Goal: Communication & Community: Ask a question

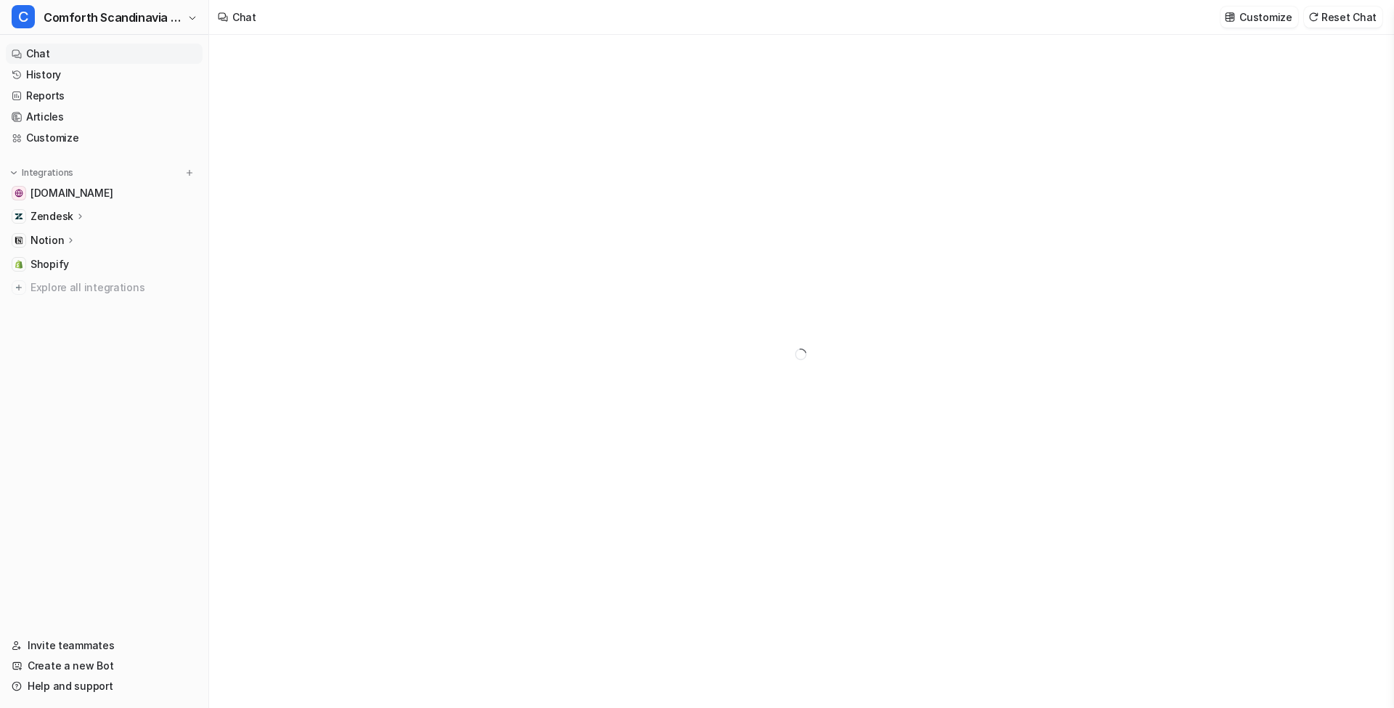
type textarea "**********"
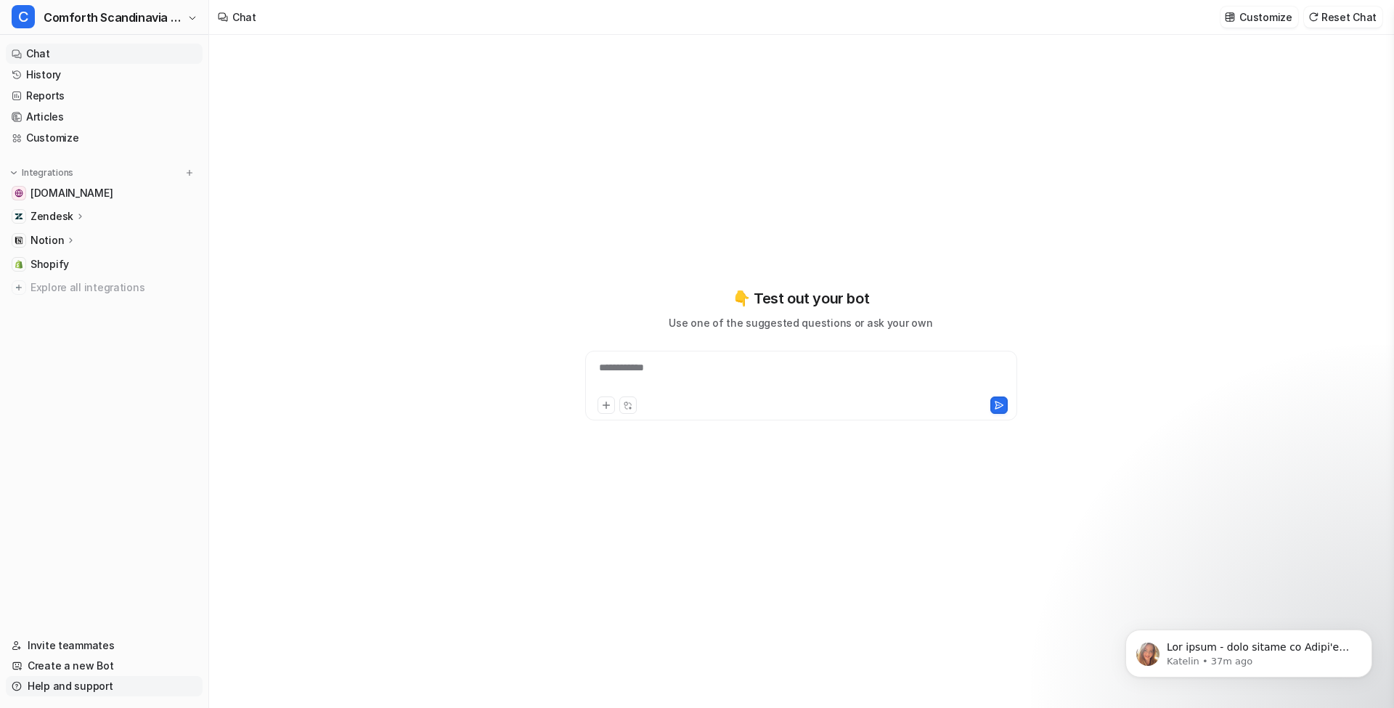
click at [99, 686] on link "Help and support" at bounding box center [104, 686] width 197 height 20
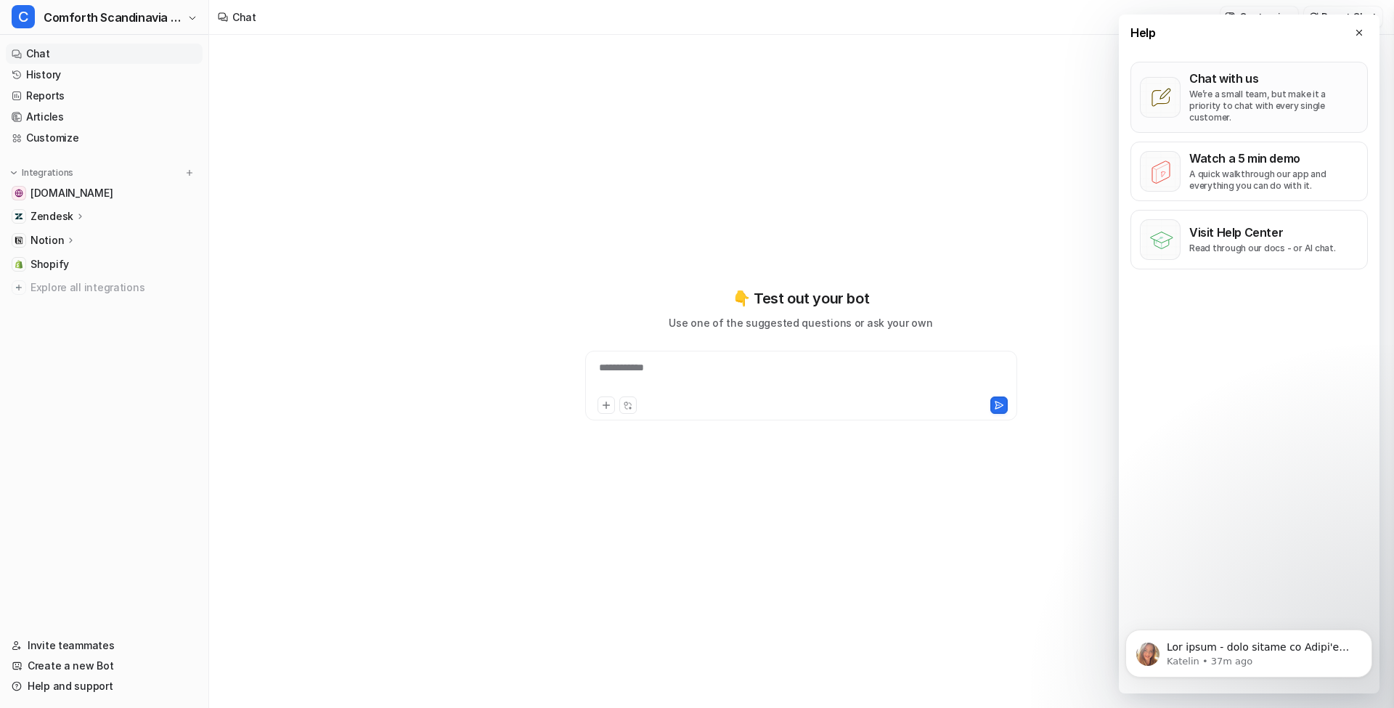
click at [1221, 107] on p "We’re a small team, but make it a priority to chat with every single customer." at bounding box center [1273, 106] width 169 height 35
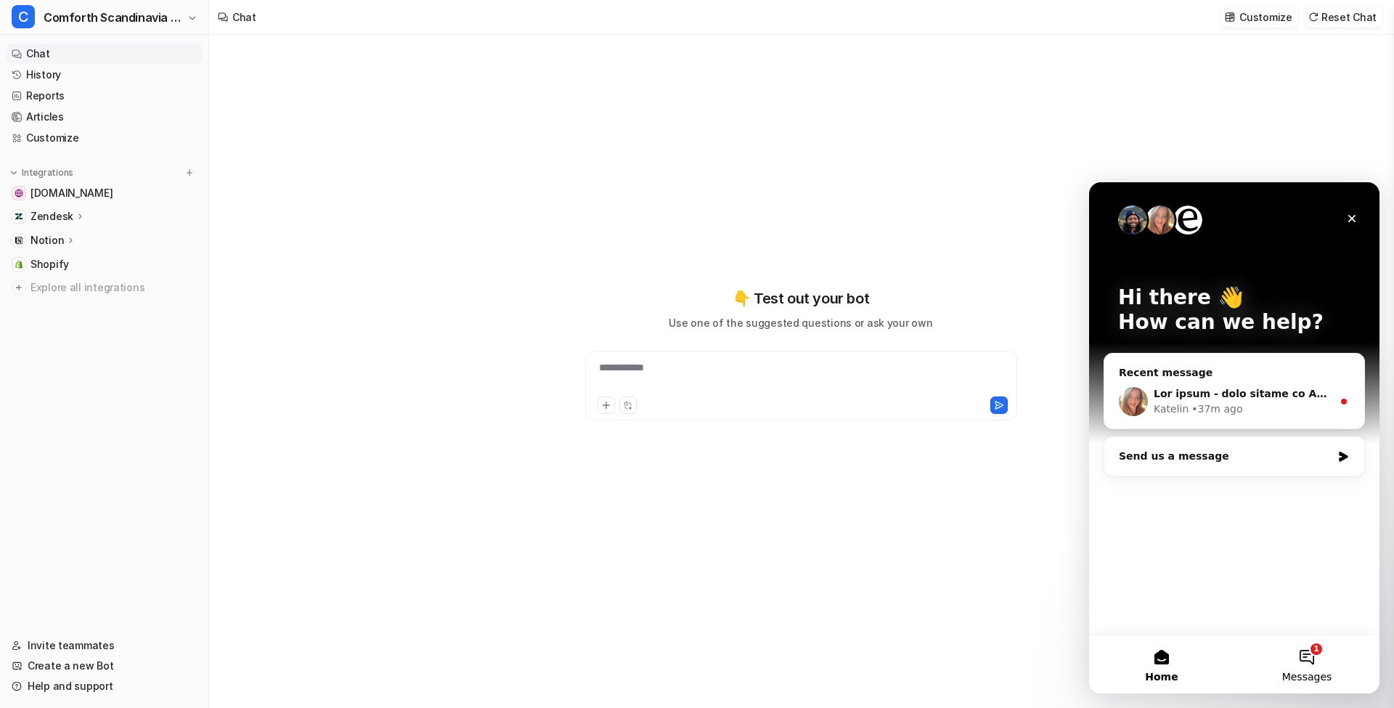
click at [1308, 678] on span "Messages" at bounding box center [1307, 677] width 50 height 10
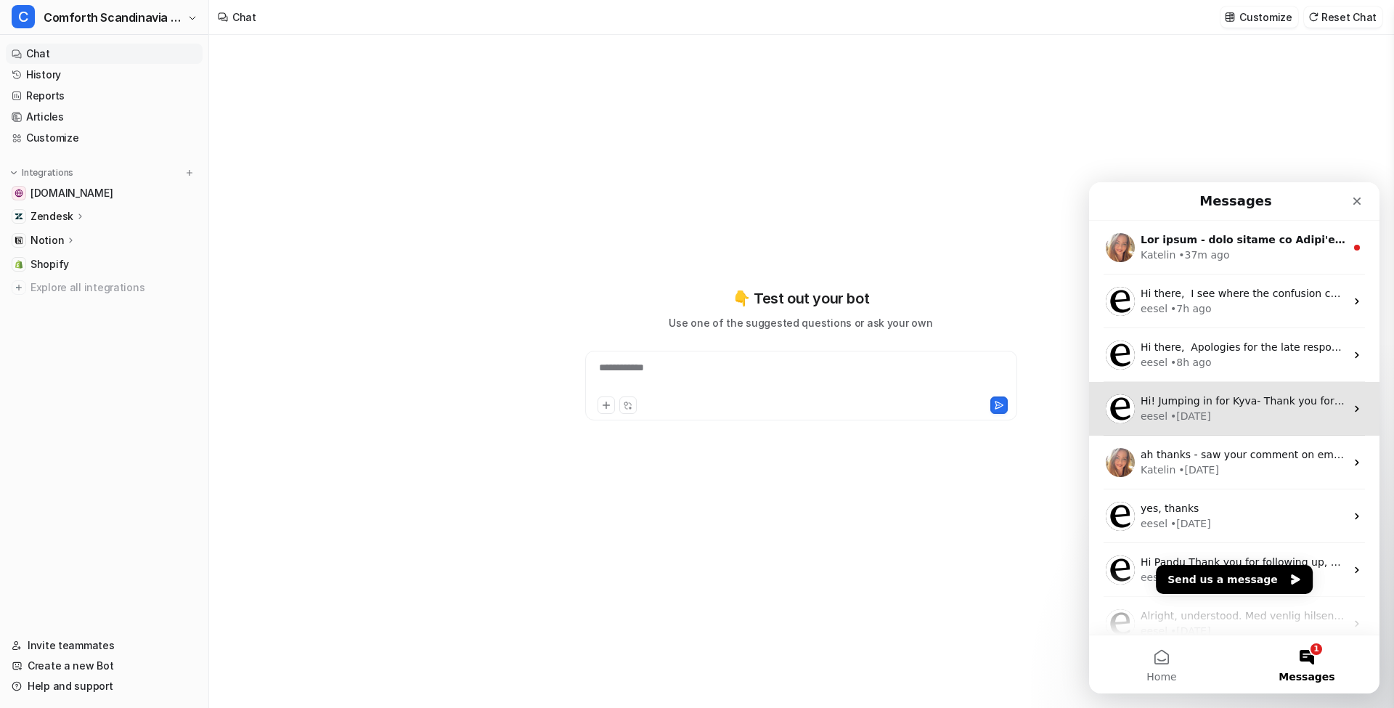
click at [1277, 420] on div "eesel • [DATE]" at bounding box center [1243, 416] width 205 height 15
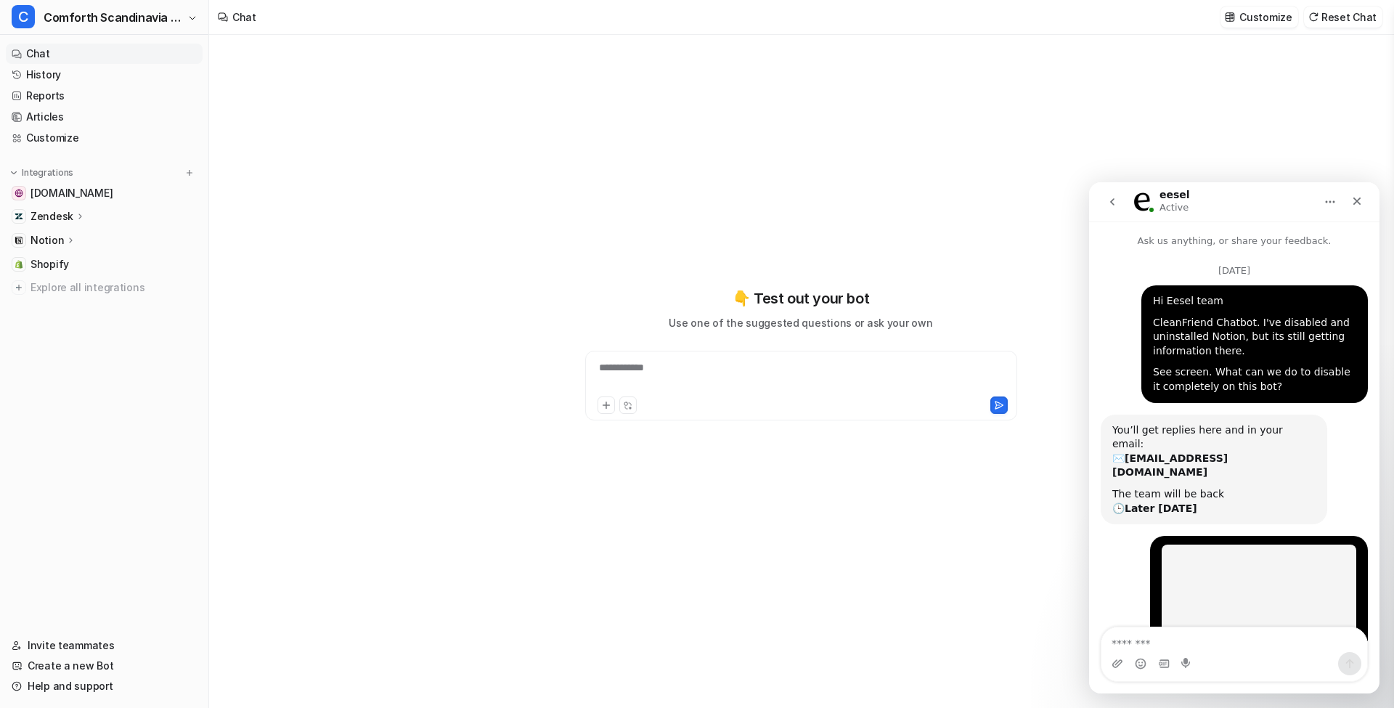
scroll to position [1089, 0]
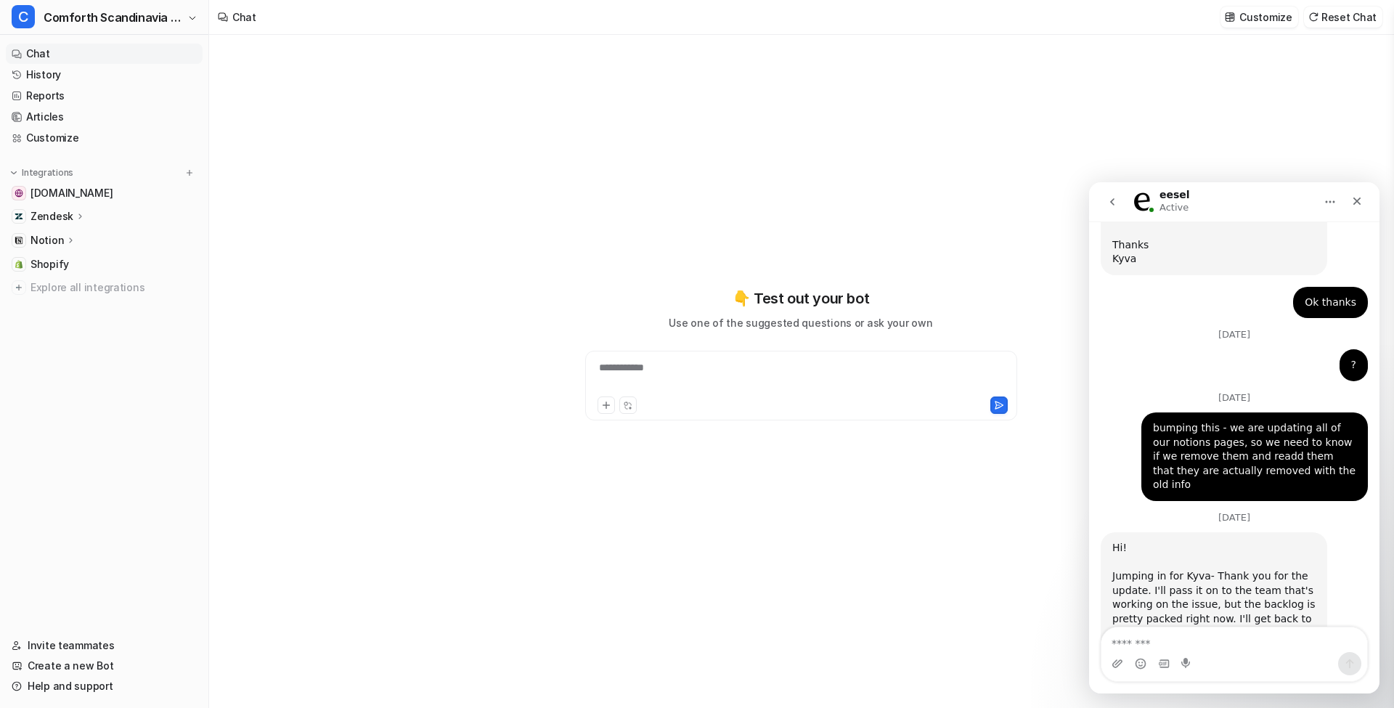
click at [1121, 210] on button "go back" at bounding box center [1113, 202] width 28 height 28
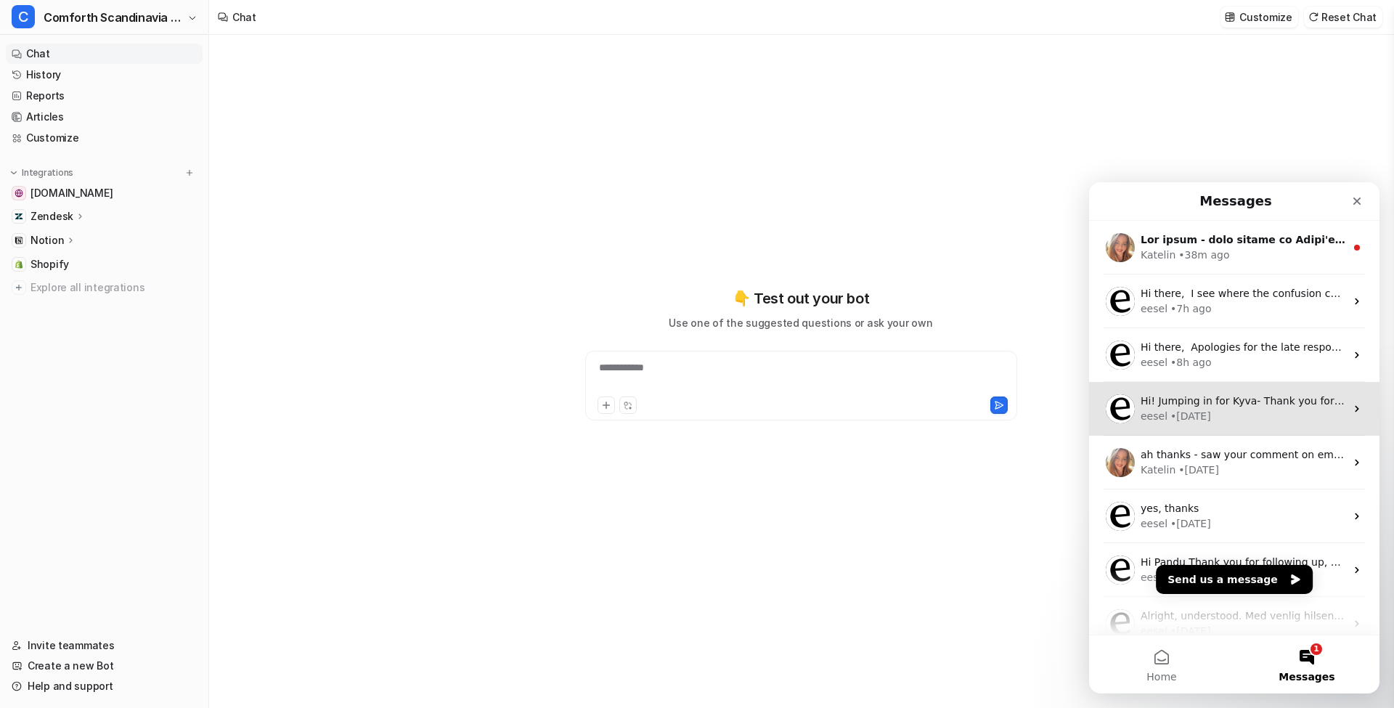
scroll to position [0, 0]
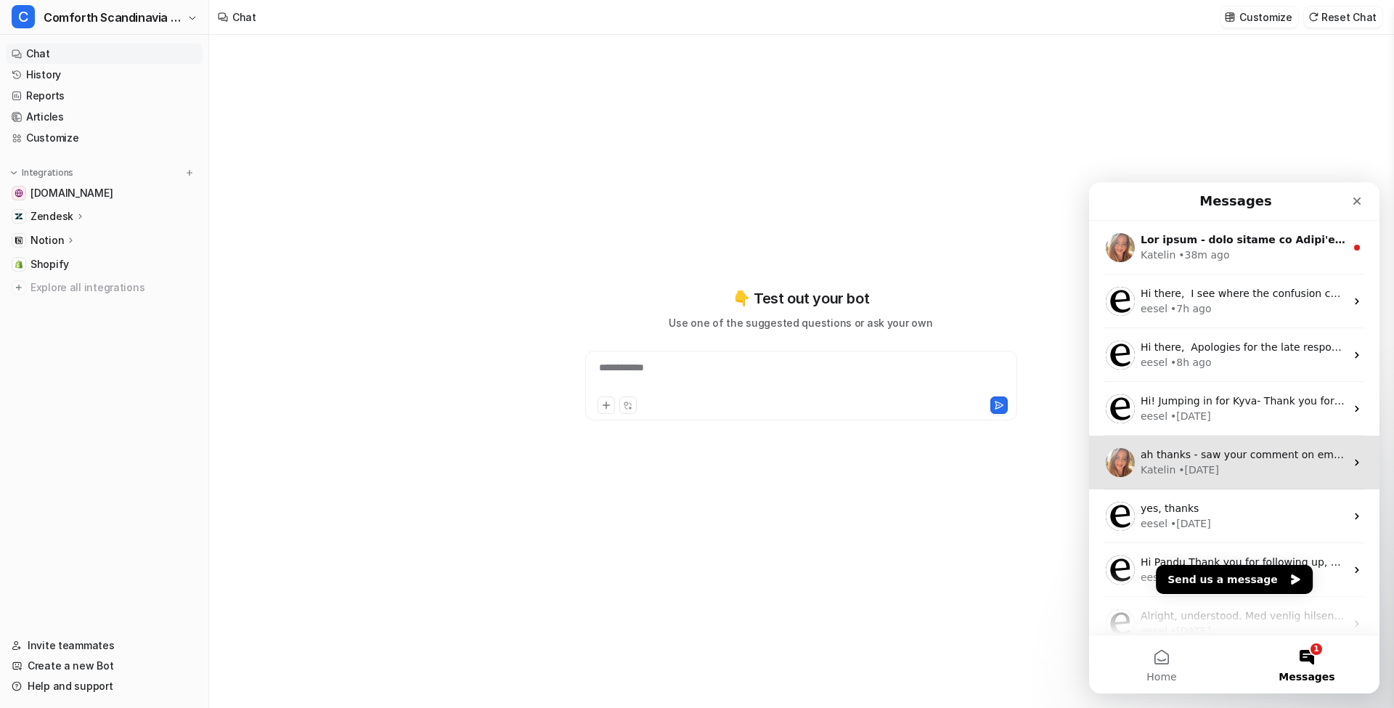
click at [1210, 454] on span "ah thanks - saw your comment on email and the screen wasnt there. Thanks!" at bounding box center [1338, 455] width 395 height 12
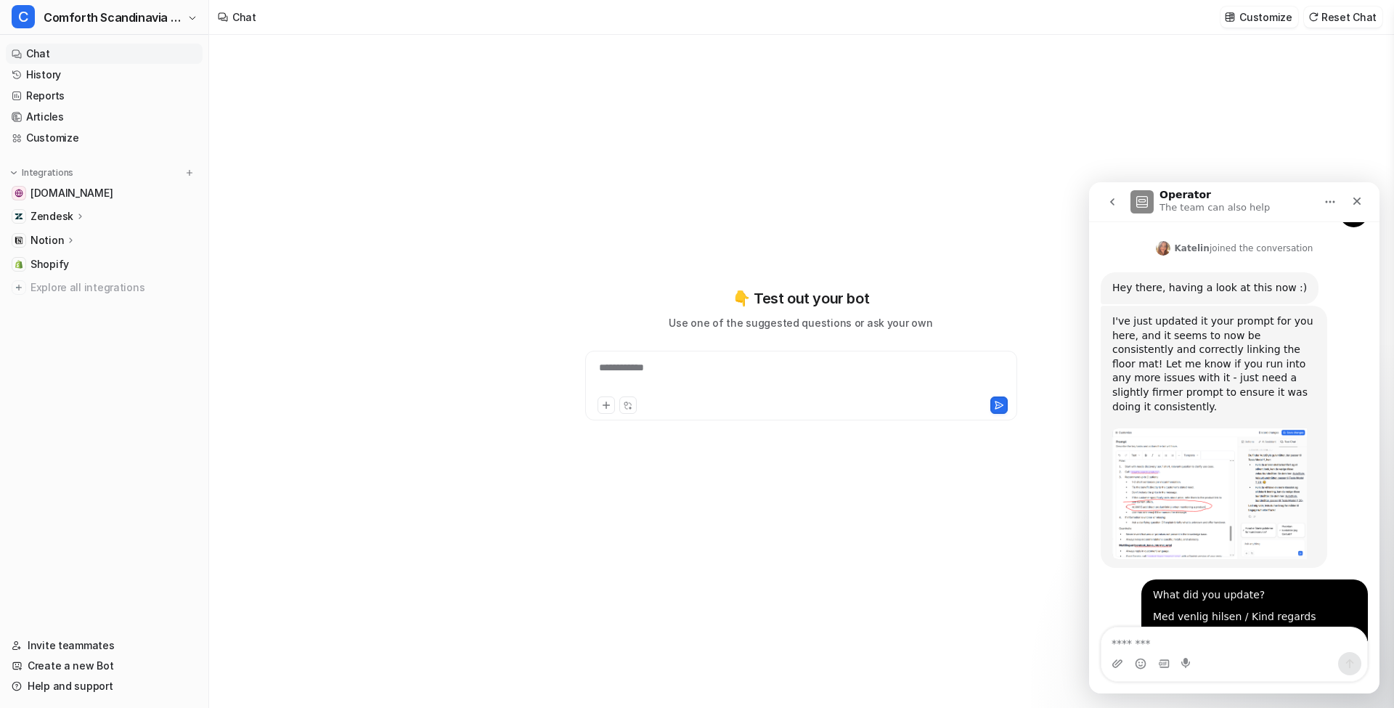
scroll to position [1351, 0]
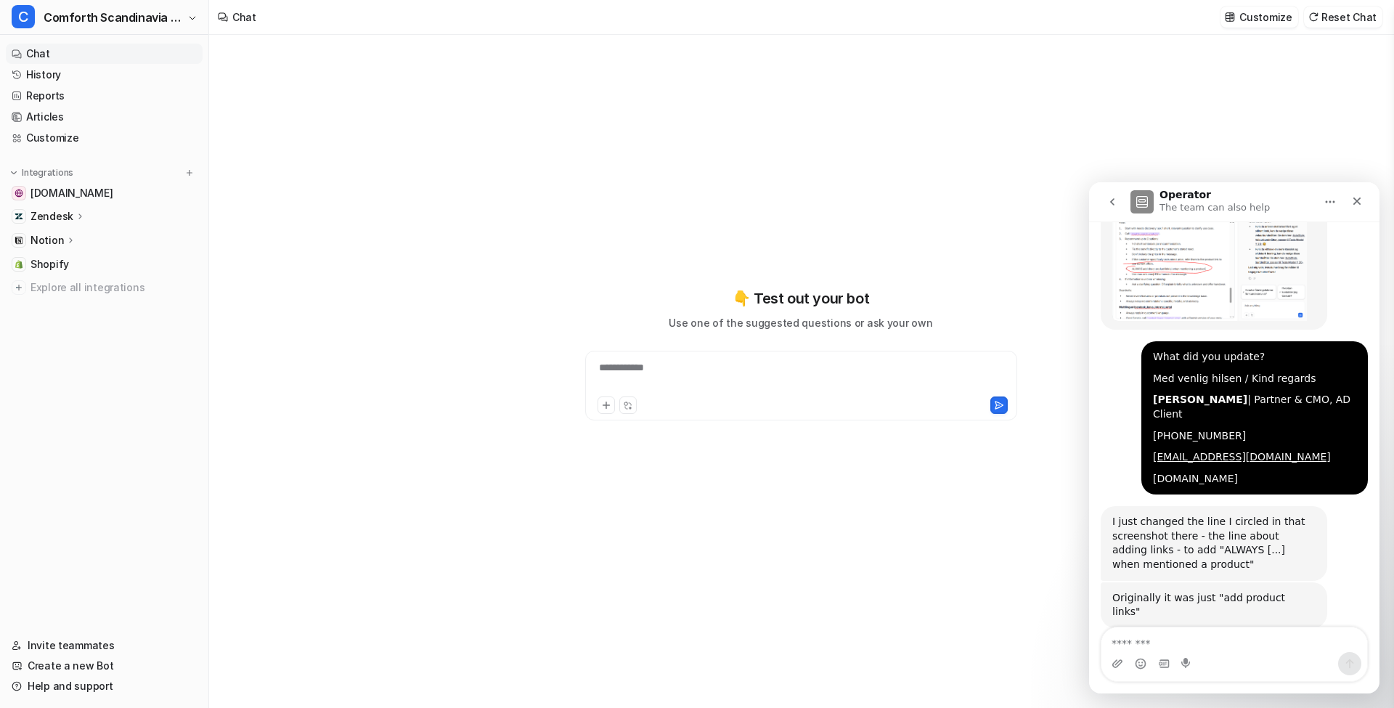
click at [1115, 211] on button "go back" at bounding box center [1113, 202] width 28 height 28
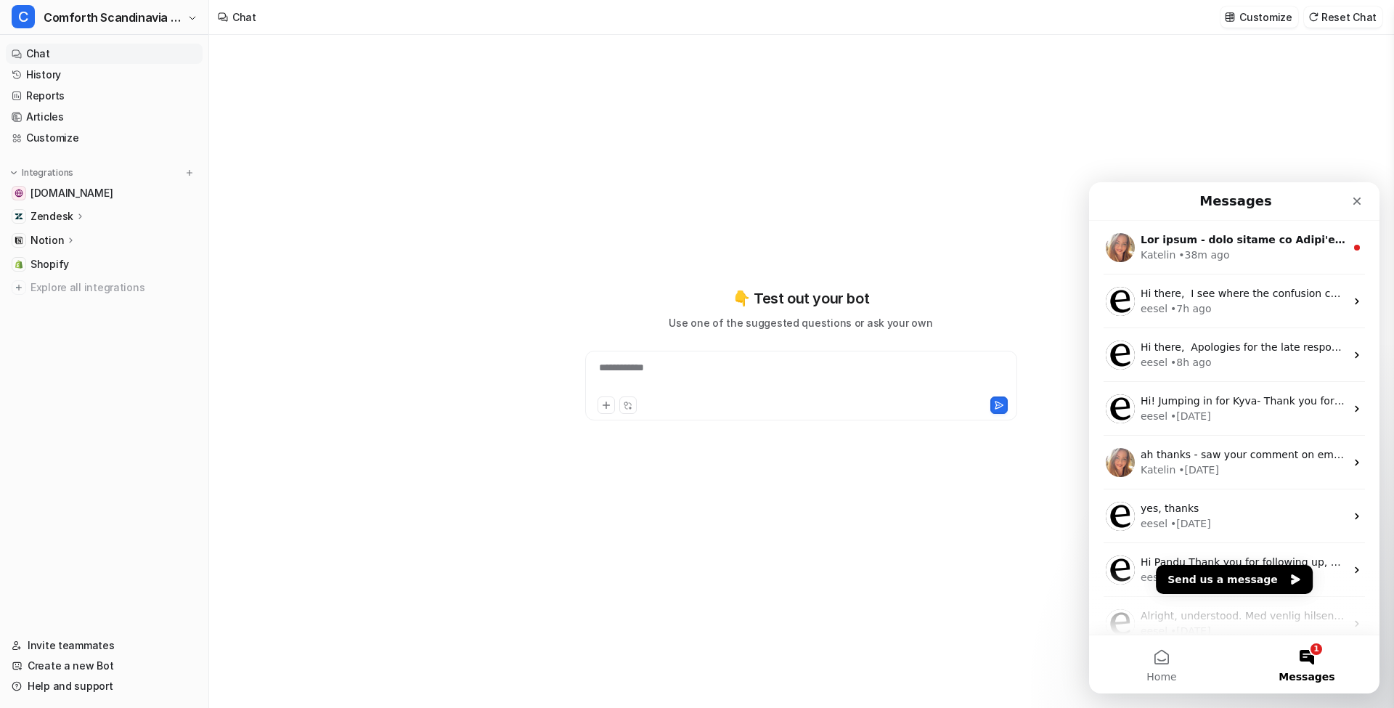
scroll to position [0, 0]
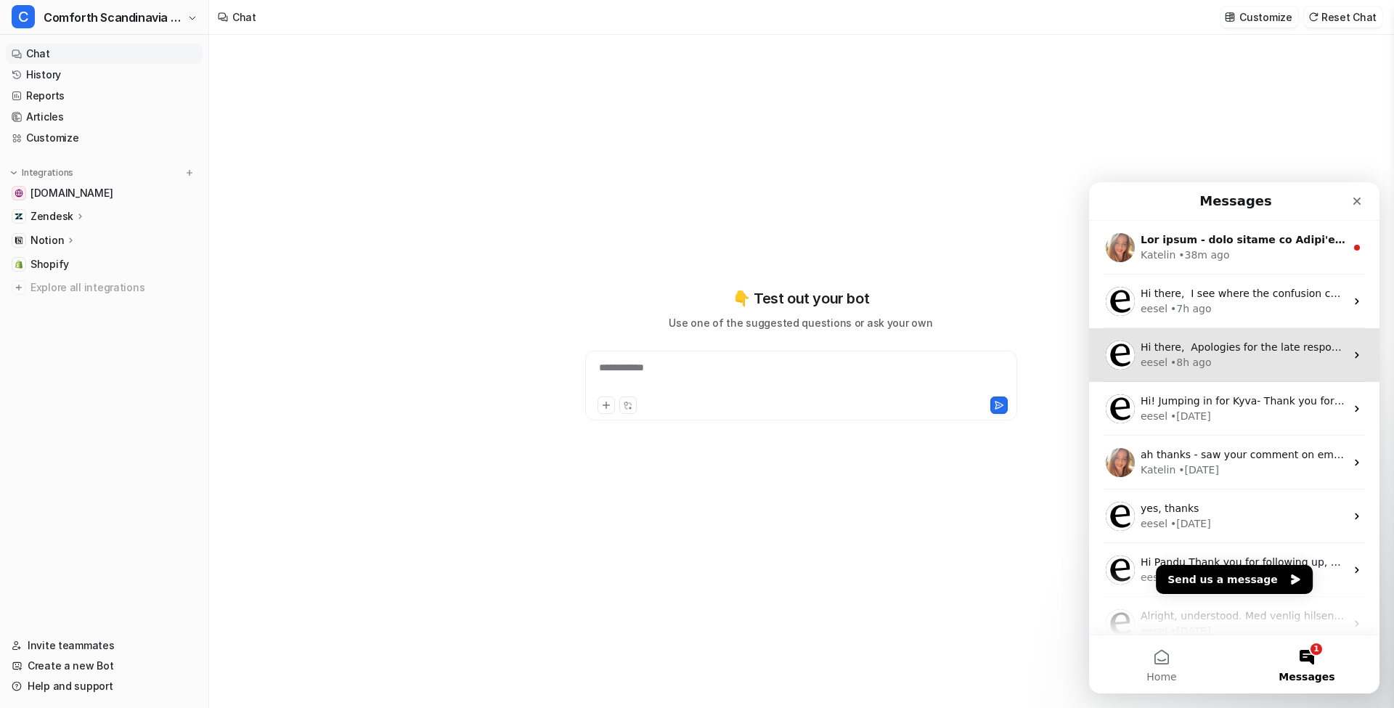
click at [1174, 357] on div "• 8h ago" at bounding box center [1191, 362] width 41 height 15
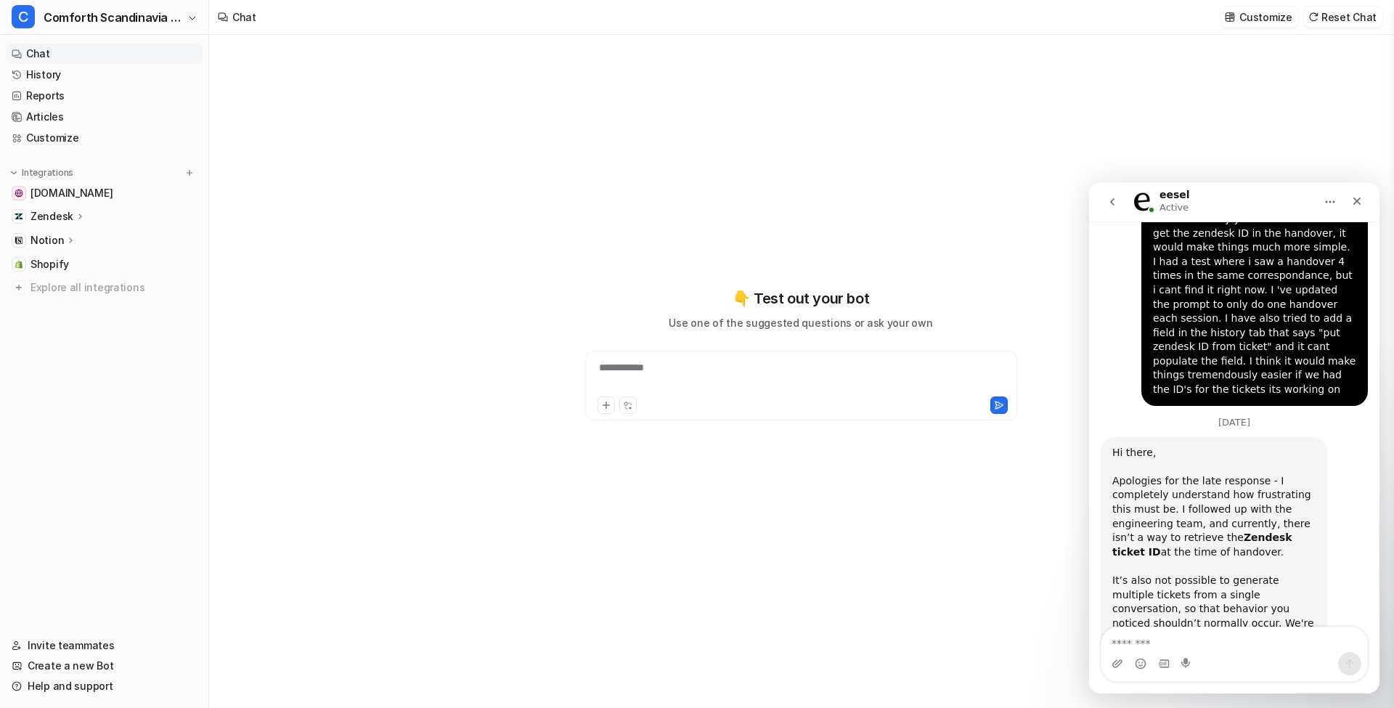
scroll to position [1062, 0]
click at [1253, 639] on textarea "Message…" at bounding box center [1235, 639] width 266 height 25
click at [1110, 203] on icon "go back" at bounding box center [1113, 202] width 12 height 12
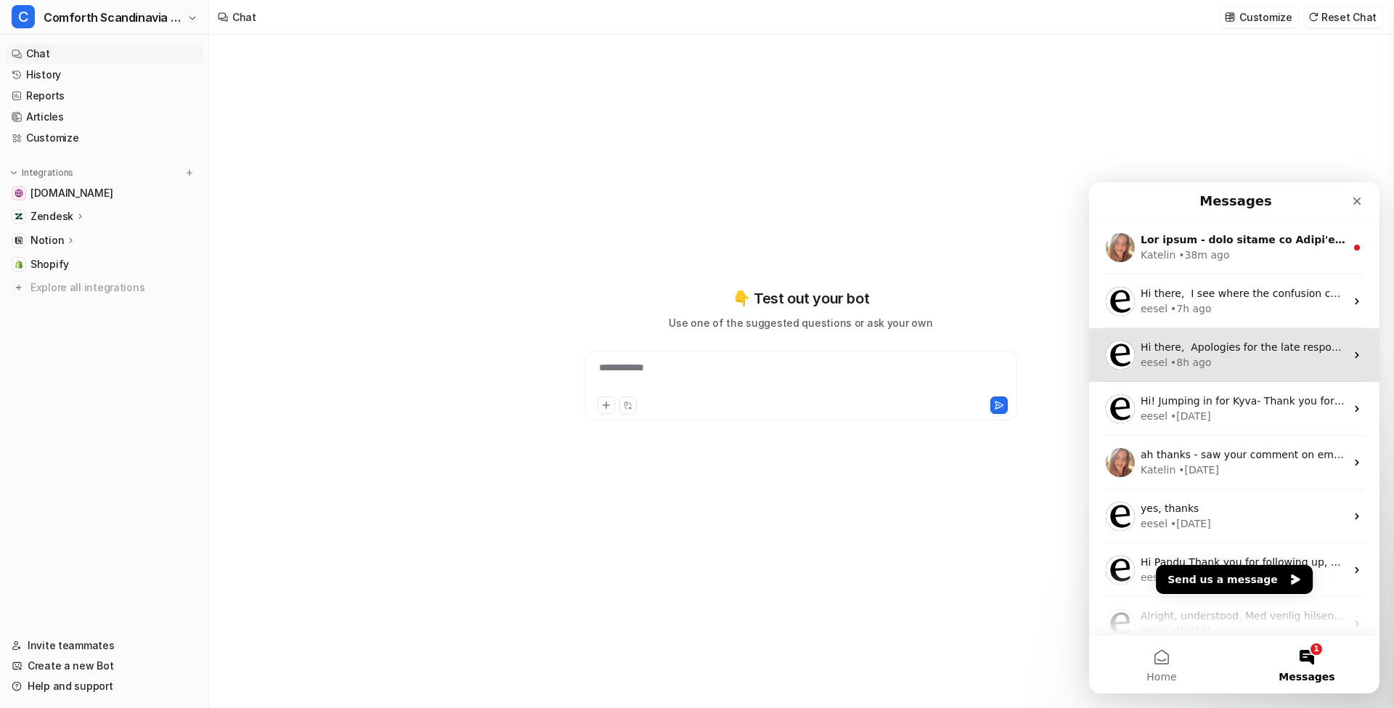
scroll to position [0, 0]
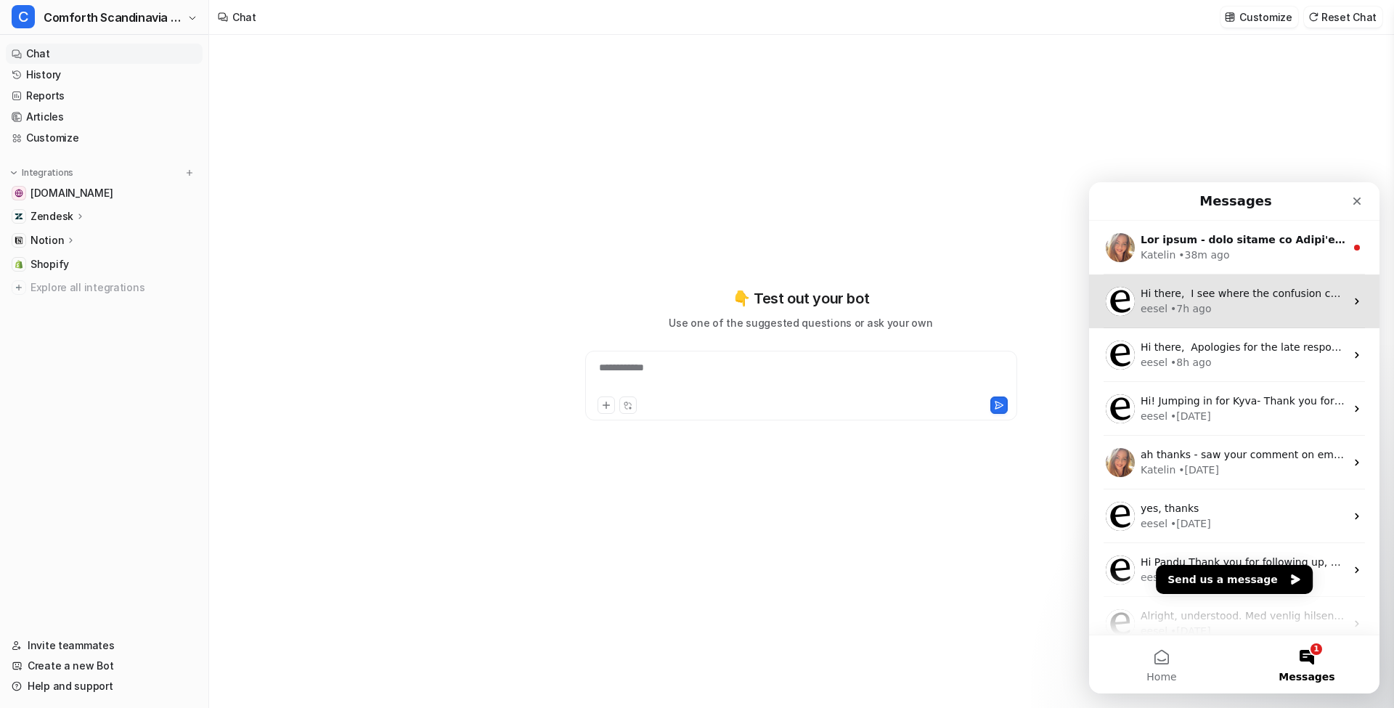
click at [1208, 304] on div "• 7h ago" at bounding box center [1191, 308] width 41 height 15
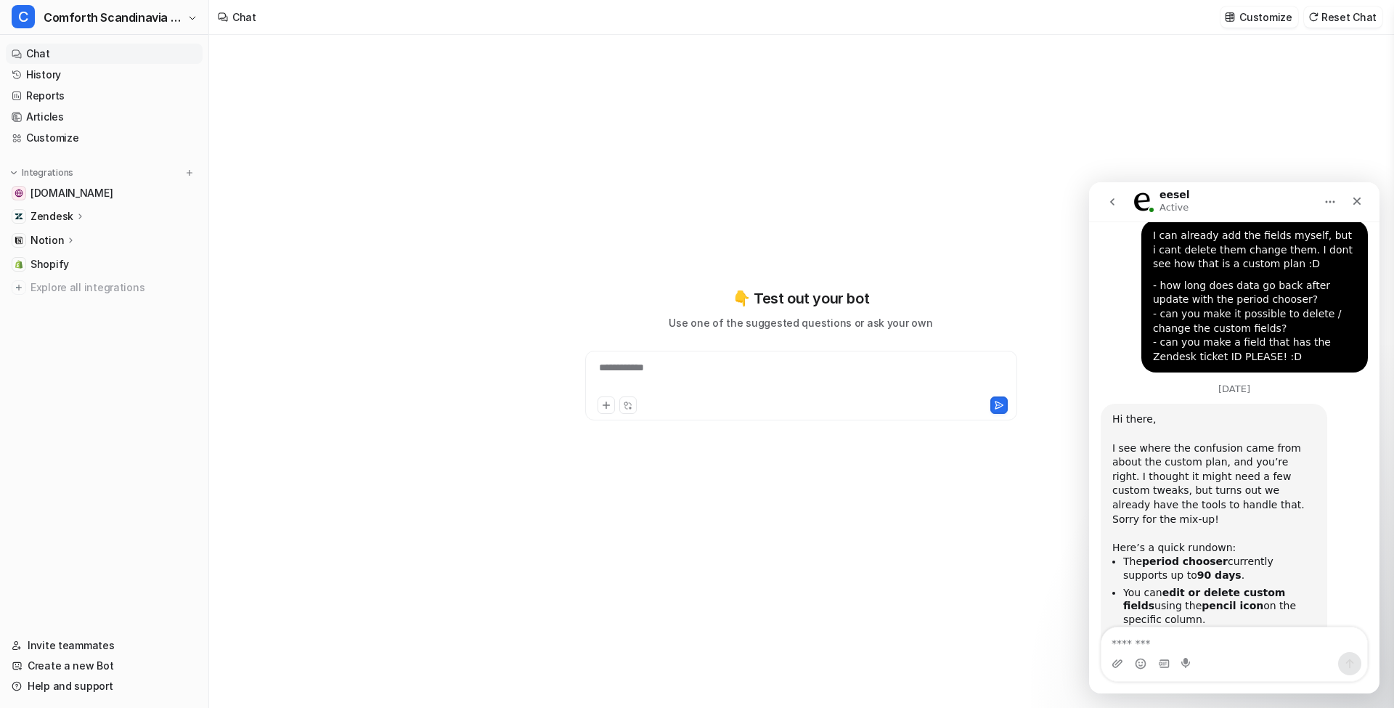
scroll to position [1159, 0]
click at [1112, 200] on icon "go back" at bounding box center [1112, 201] width 4 height 7
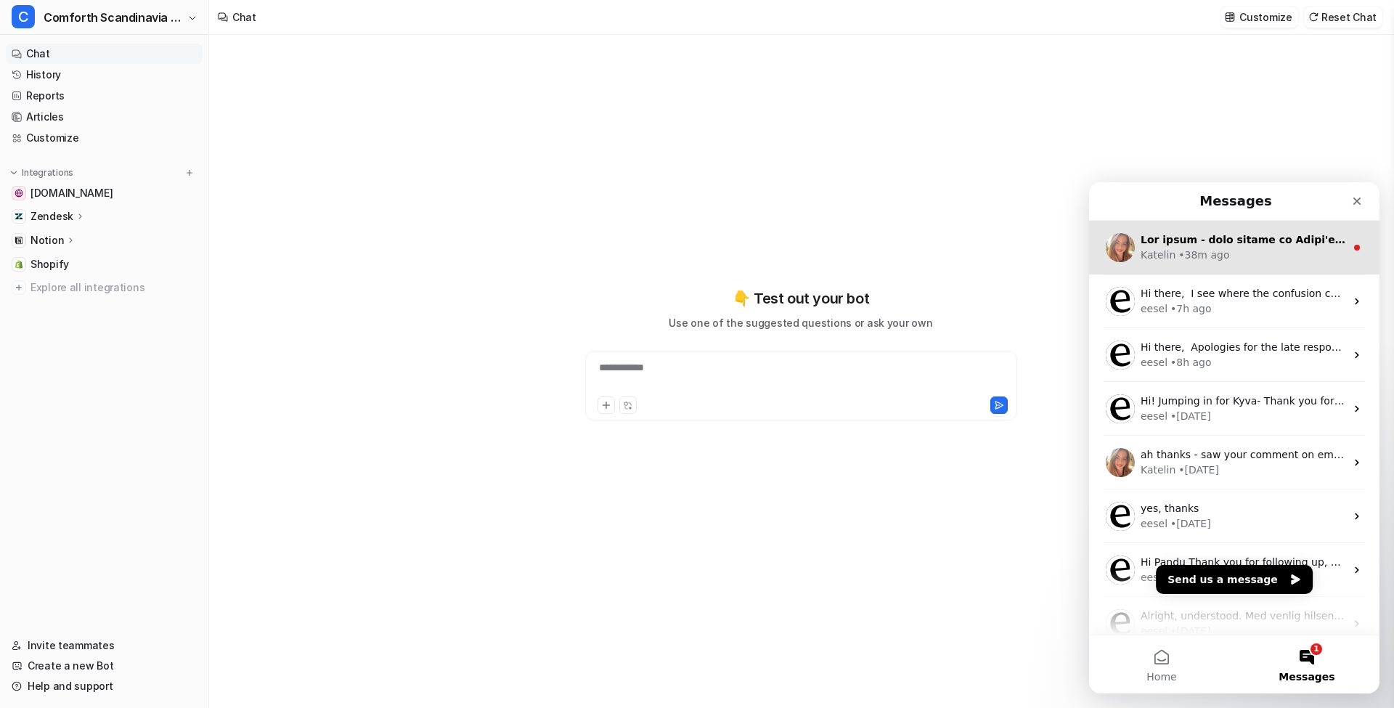
click at [1208, 246] on div "Intercom messenger" at bounding box center [1243, 239] width 205 height 15
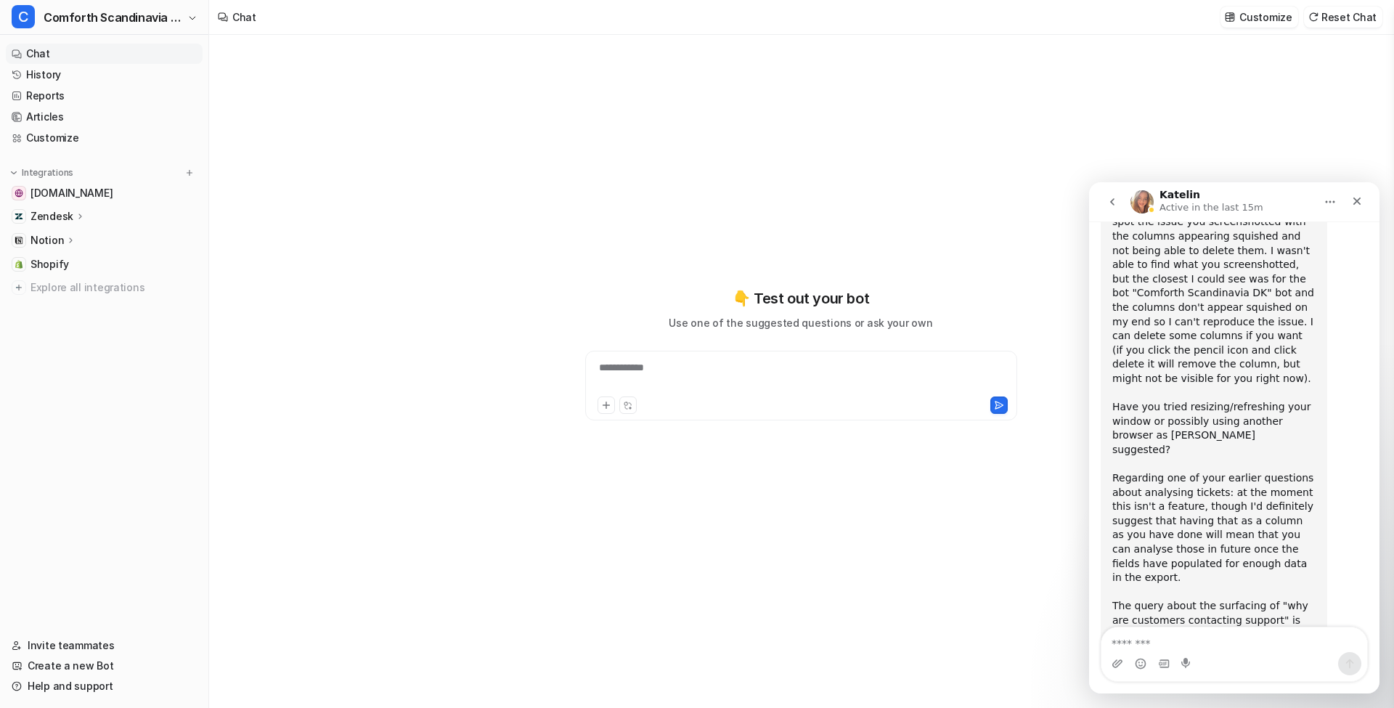
scroll to position [1616, 0]
click at [1232, 654] on div "Intercom messenger" at bounding box center [1235, 663] width 266 height 23
click at [1240, 648] on textarea "Message…" at bounding box center [1235, 639] width 266 height 25
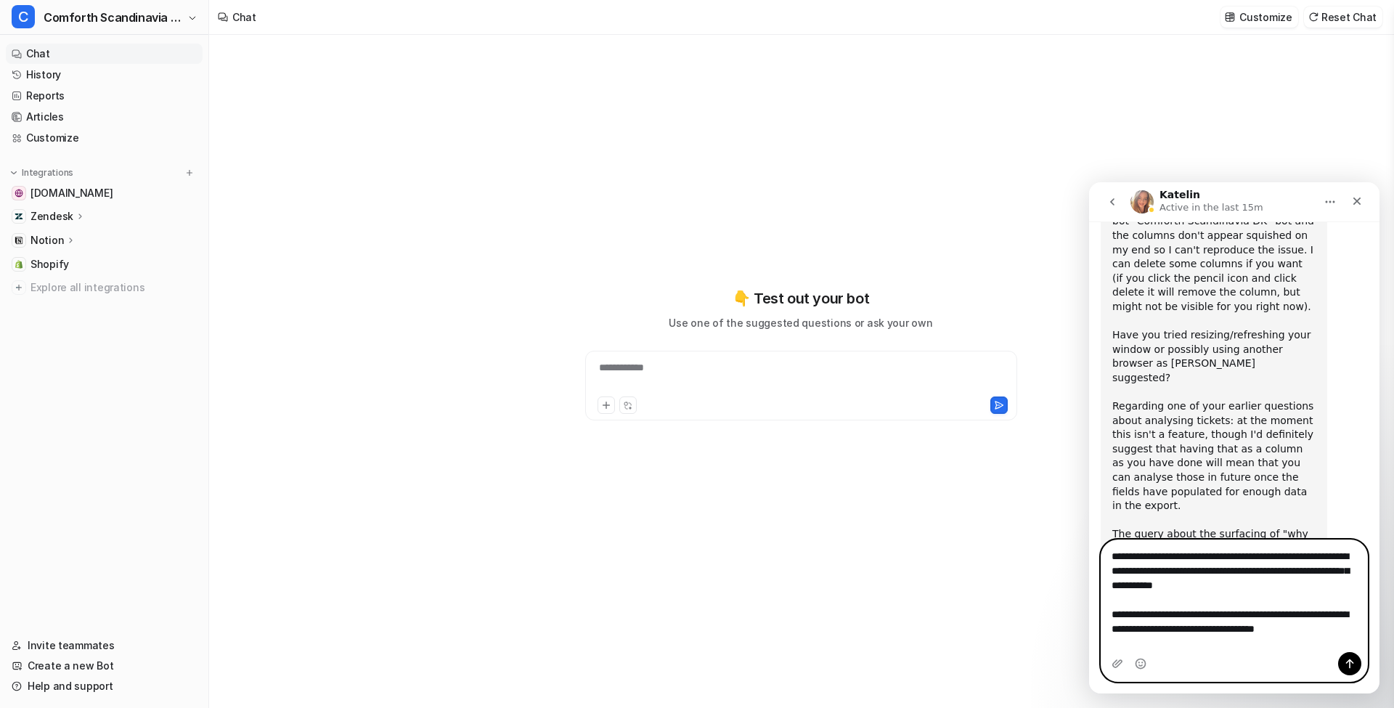
scroll to position [1703, 0]
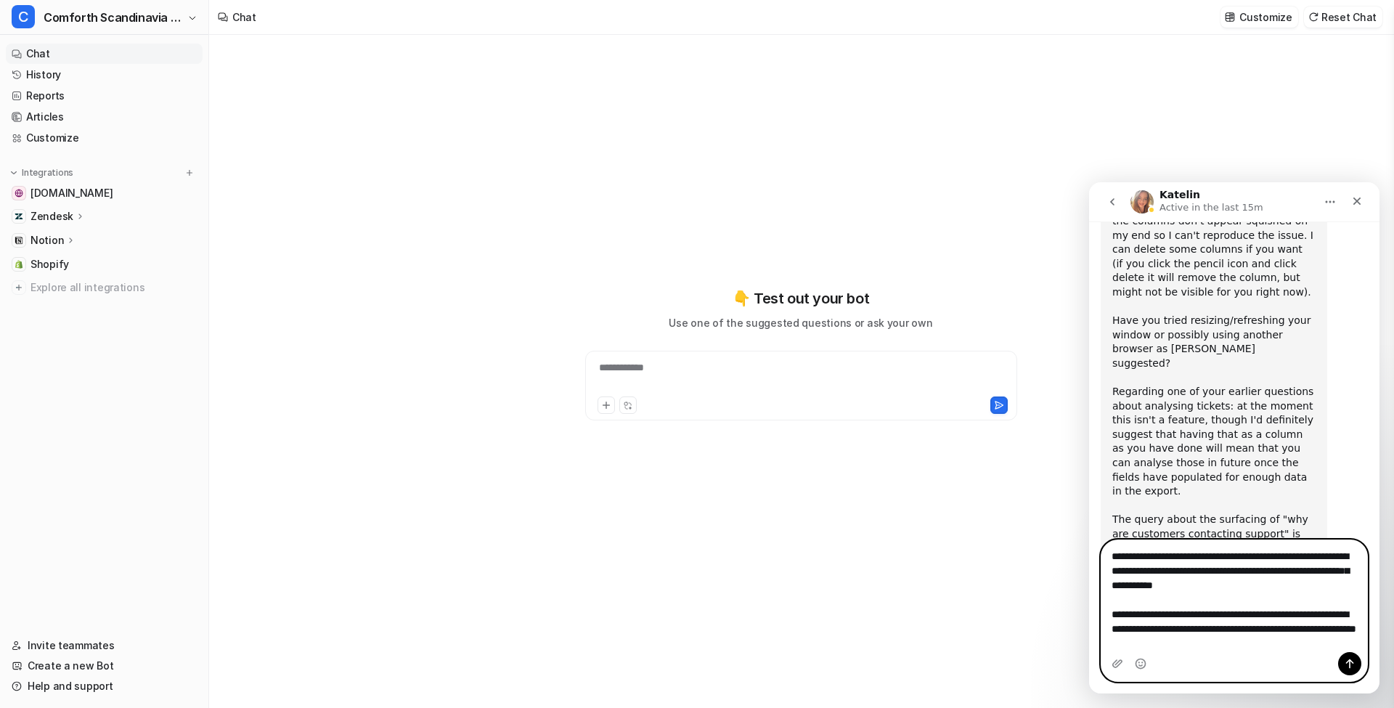
type textarea "**********"
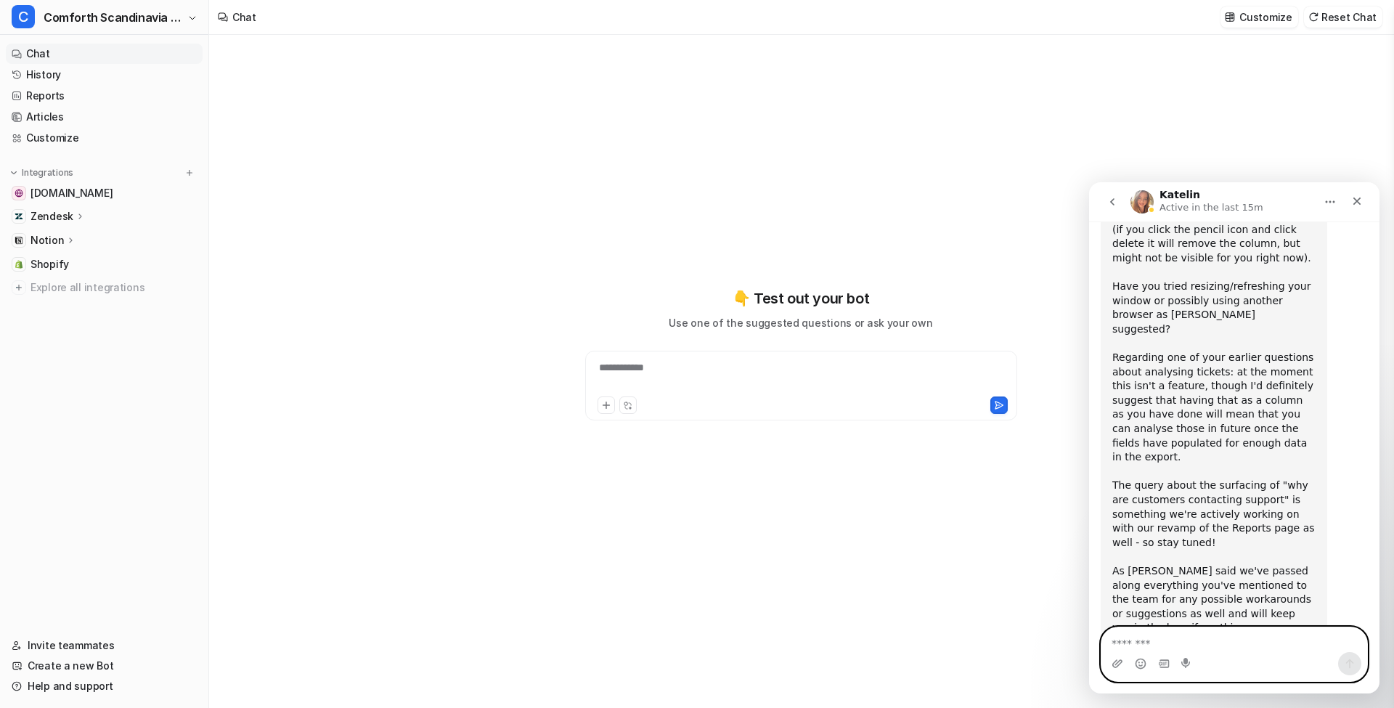
scroll to position [1762, 0]
